Goal: Task Accomplishment & Management: Manage account settings

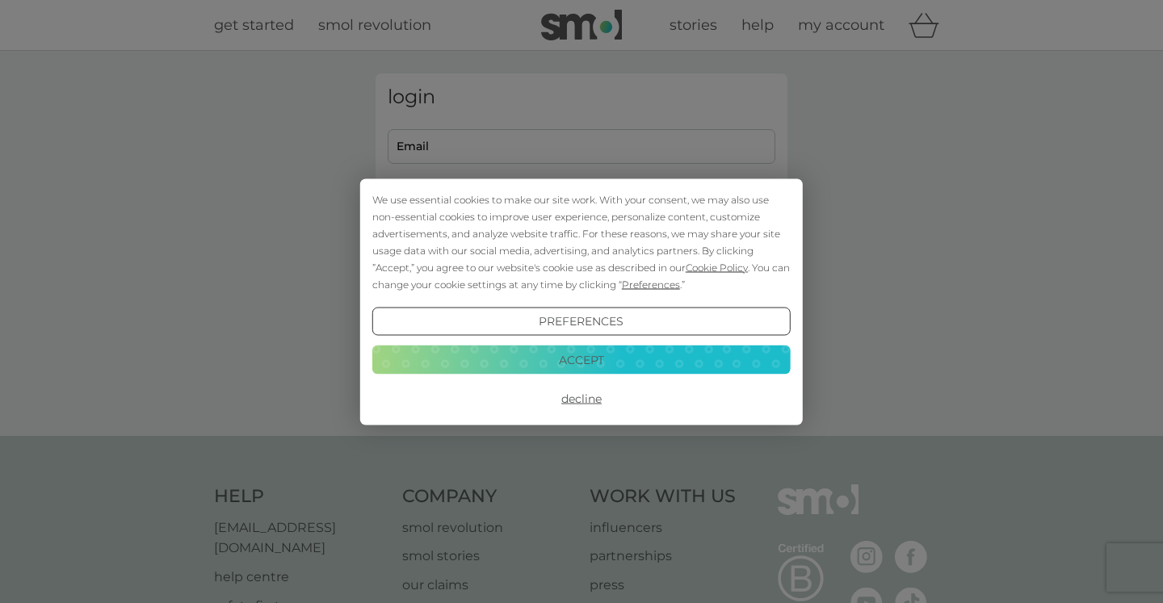
click at [664, 364] on button "Accept" at bounding box center [581, 360] width 418 height 29
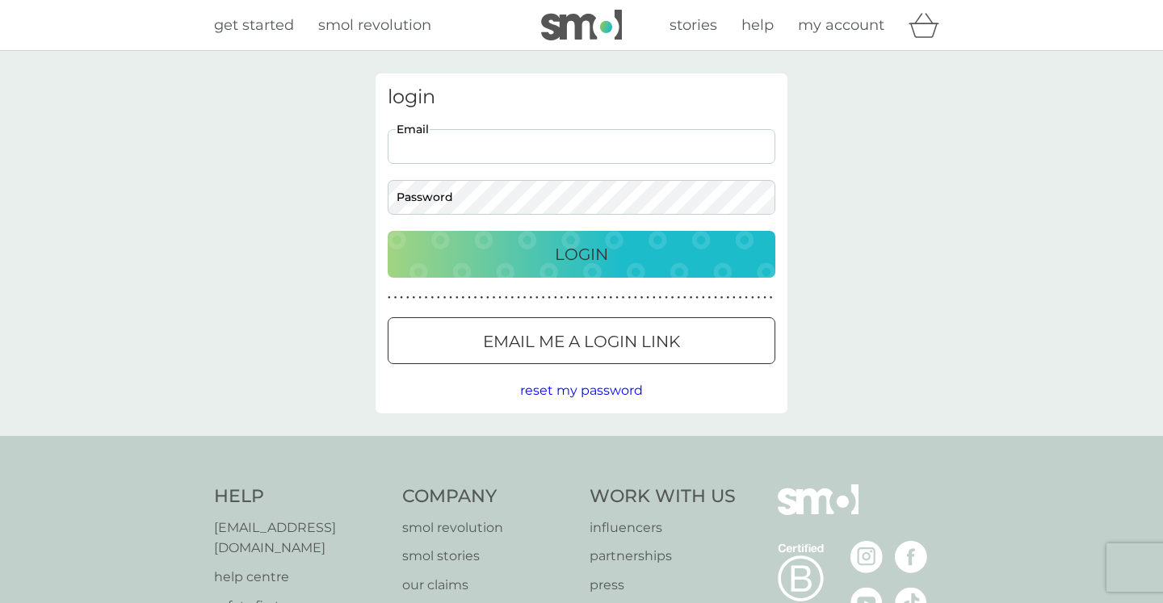
click at [591, 145] on input "Email" at bounding box center [582, 146] width 388 height 35
type input "[EMAIL_ADDRESS][DOMAIN_NAME]"
click at [579, 246] on p "Login" at bounding box center [581, 255] width 53 height 26
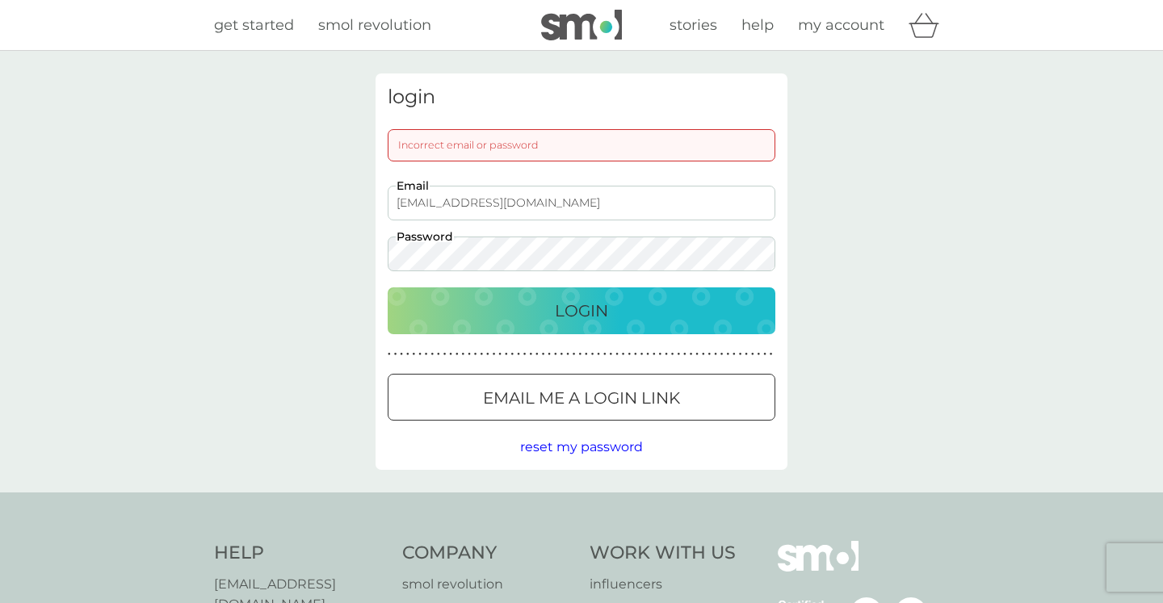
click at [574, 316] on p "Login" at bounding box center [581, 311] width 53 height 26
click at [388, 288] on button "Login" at bounding box center [582, 311] width 388 height 47
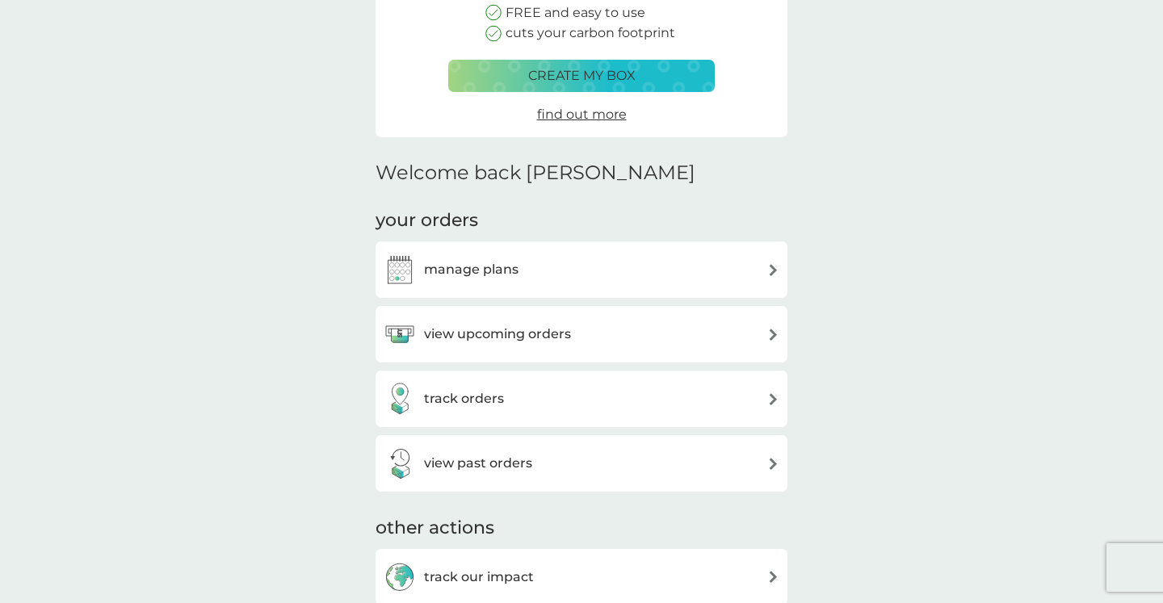
scroll to position [248, 0]
click at [741, 275] on div "manage plans" at bounding box center [582, 269] width 396 height 32
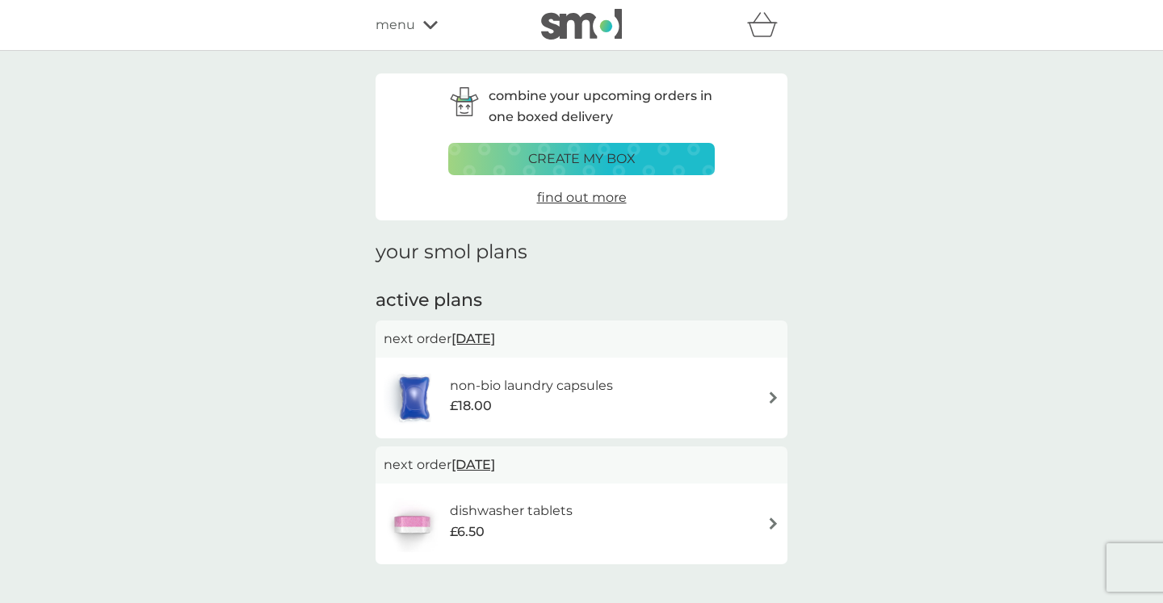
click at [627, 505] on div "dishwasher tablets £6.50" at bounding box center [582, 524] width 396 height 57
